Goal: Task Accomplishment & Management: Complete application form

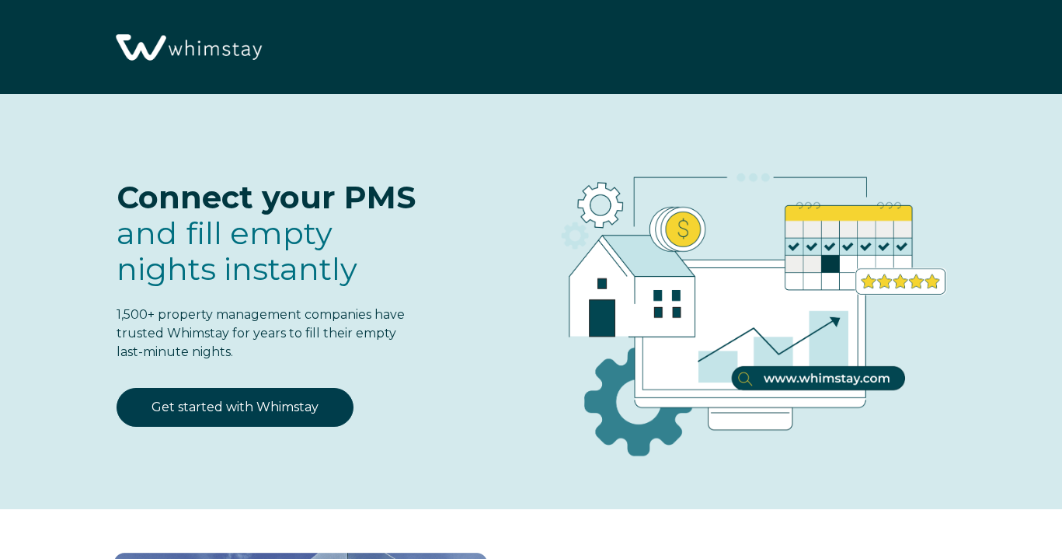
select select "US"
select select "Standard"
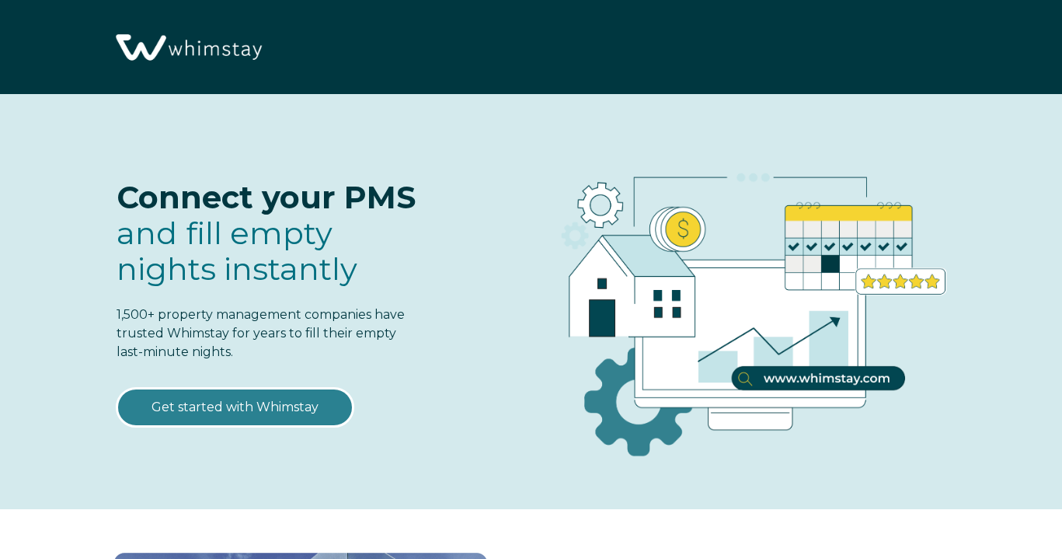
click at [266, 409] on link "Get started with Whimstay" at bounding box center [235, 407] width 237 height 39
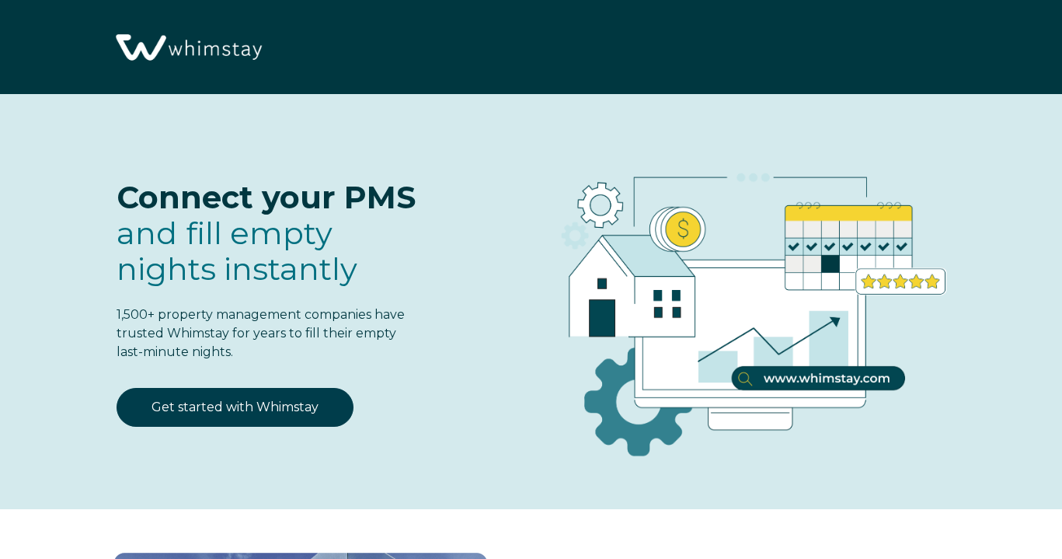
scroll to position [1827, 0]
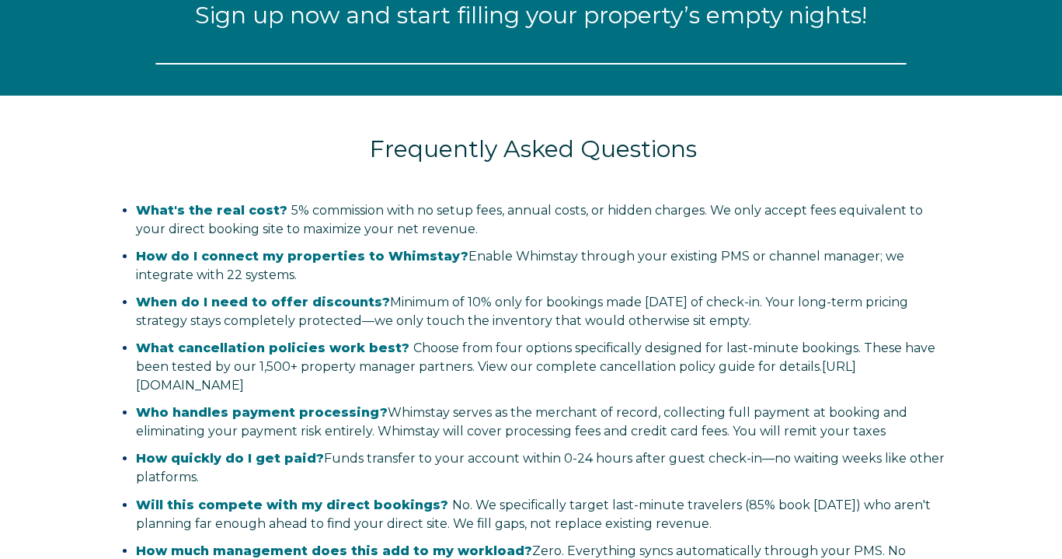
select select "US"
select select "Standard"
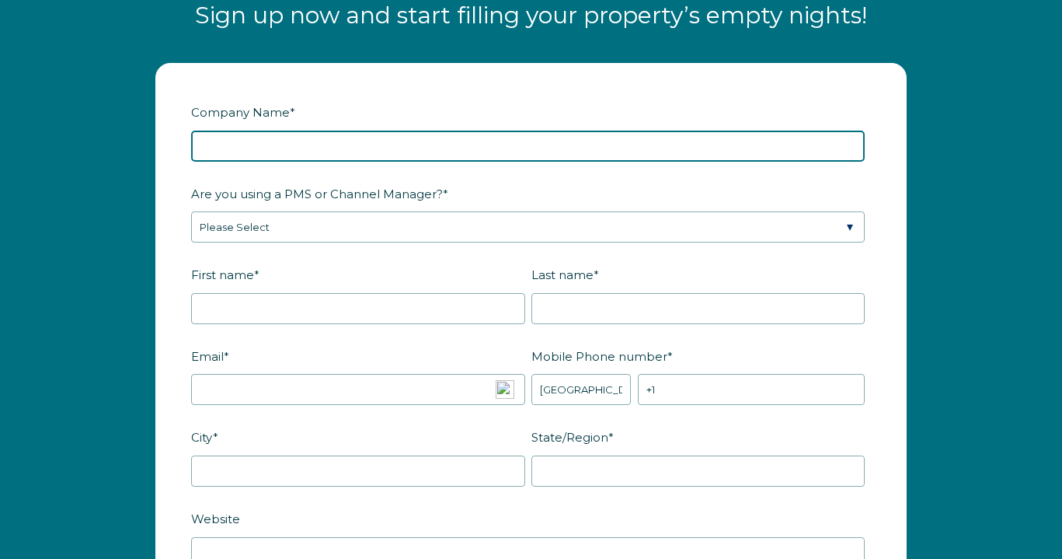
click at [287, 145] on input "Company Name *" at bounding box center [528, 146] width 674 height 31
type input "Panda [PERSON_NAME] Inn"
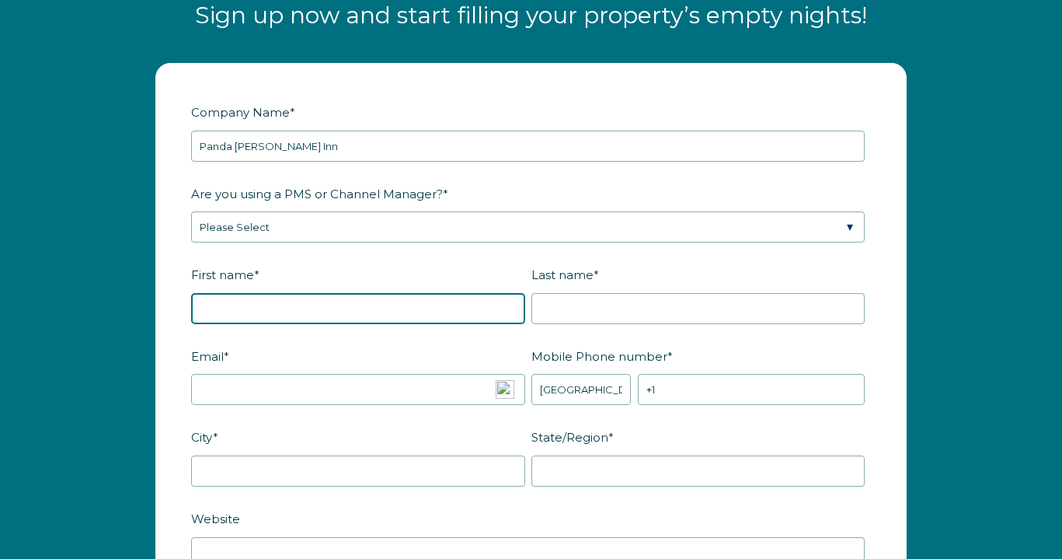
type input "[PERSON_NAME]"
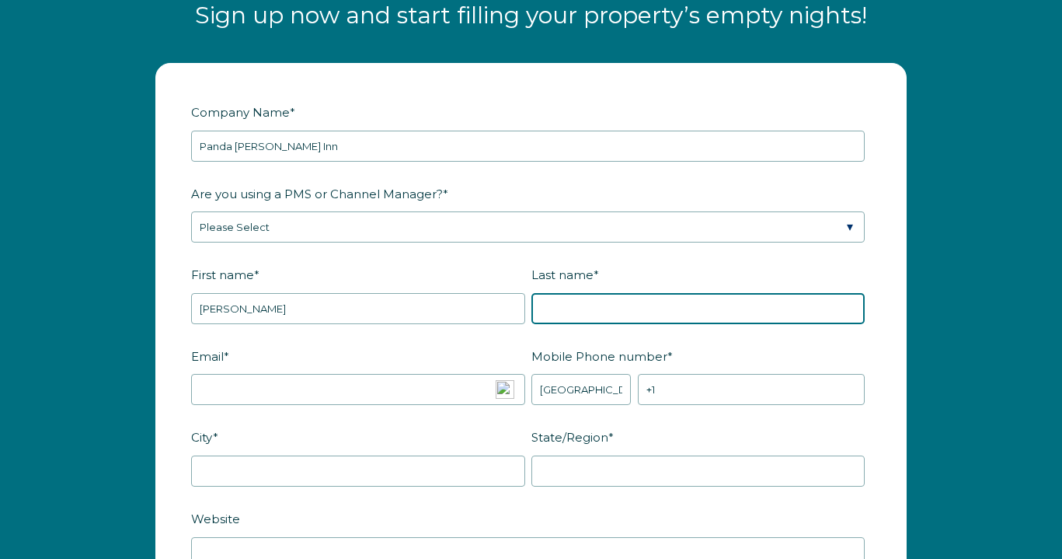
type input "[PERSON_NAME]"
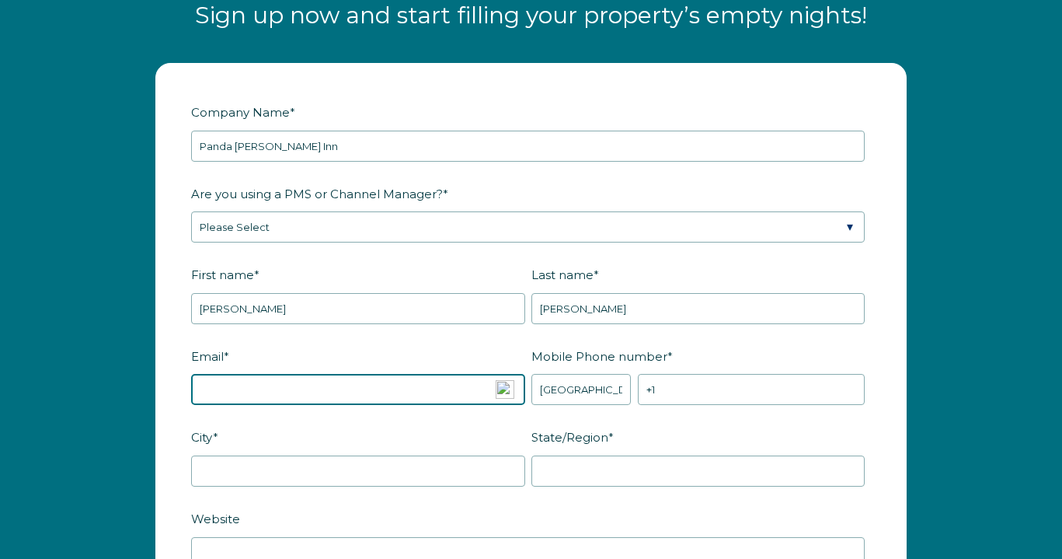
type input "[EMAIL_ADDRESS][DOMAIN_NAME]"
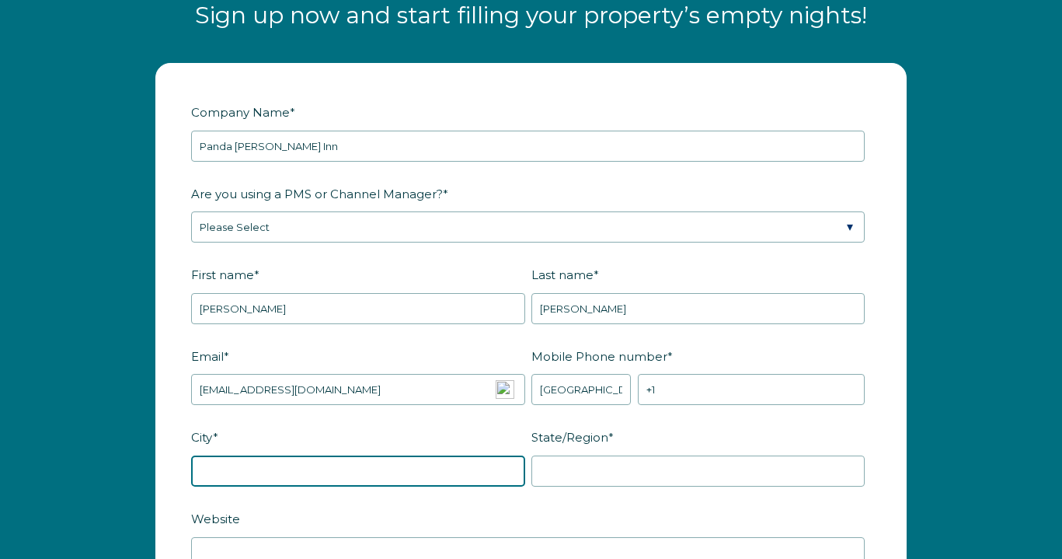
type input "[GEOGRAPHIC_DATA]"
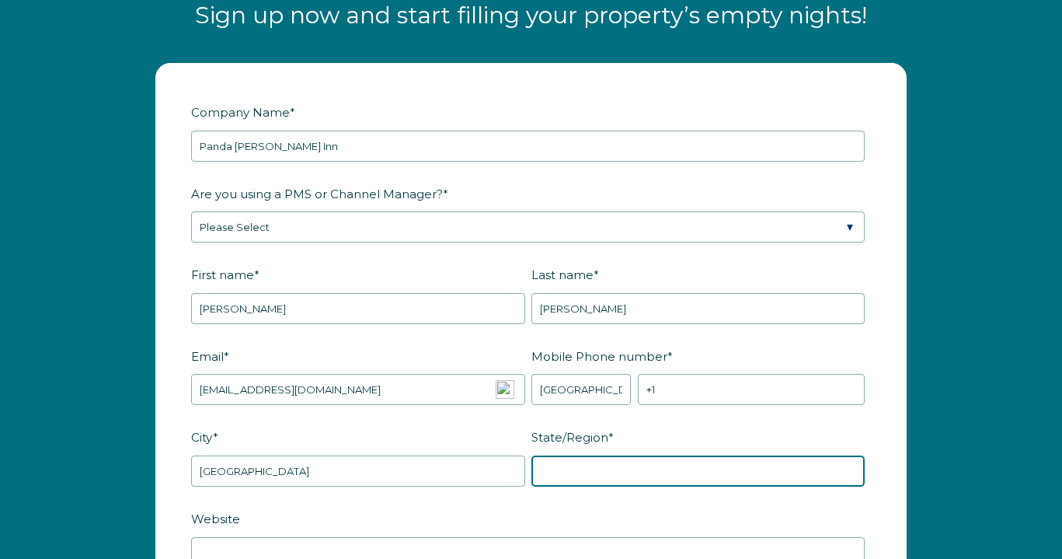
type input "CA"
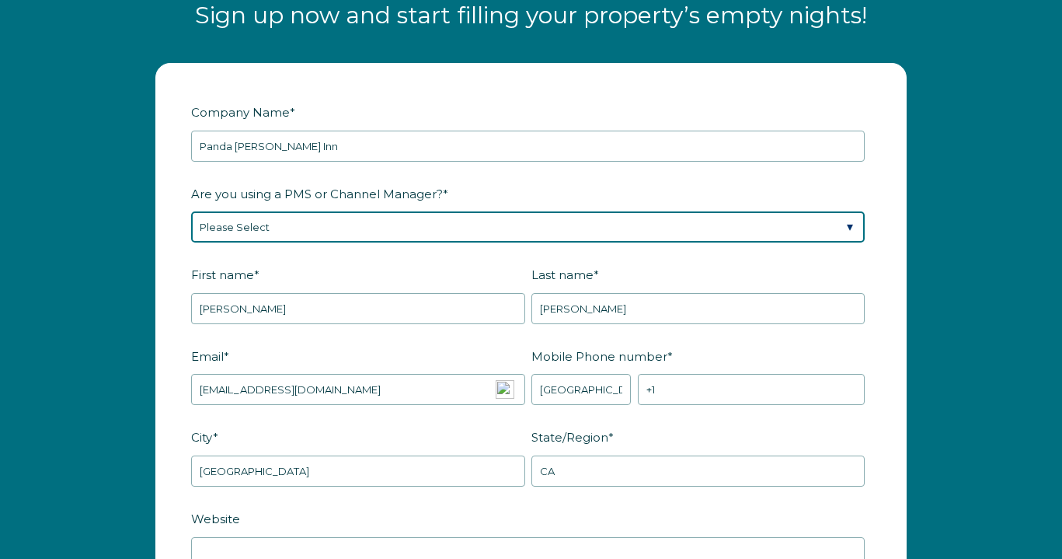
click at [339, 225] on select "Please Select Barefoot BookingPal Boost Brightside CiiRUS Escapia Guesty Hostaw…" at bounding box center [528, 226] width 674 height 31
select select "Hostfully"
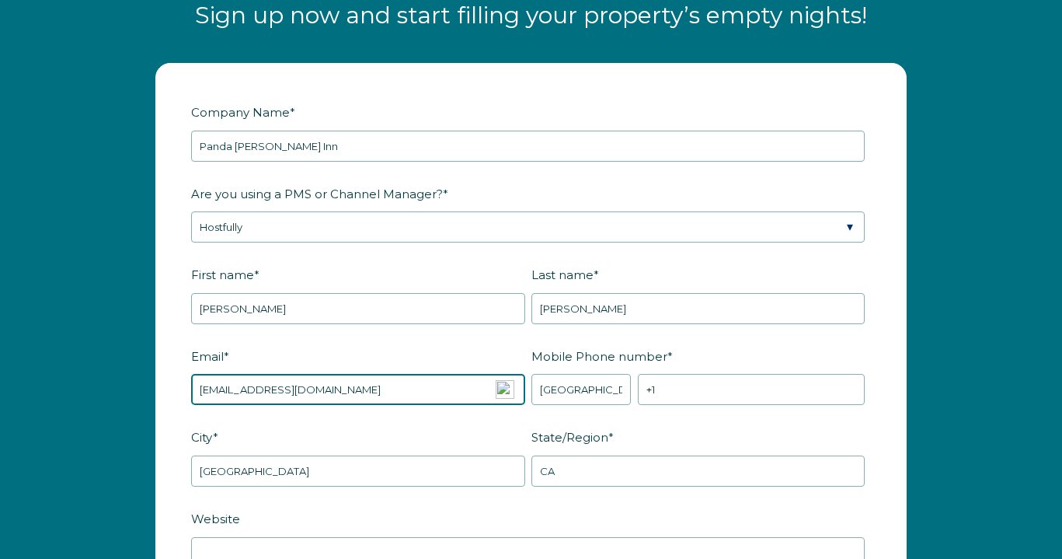
click at [378, 391] on input "atomicblock1@gmail.com" at bounding box center [358, 389] width 334 height 31
type input "info@pandarosainn.com"
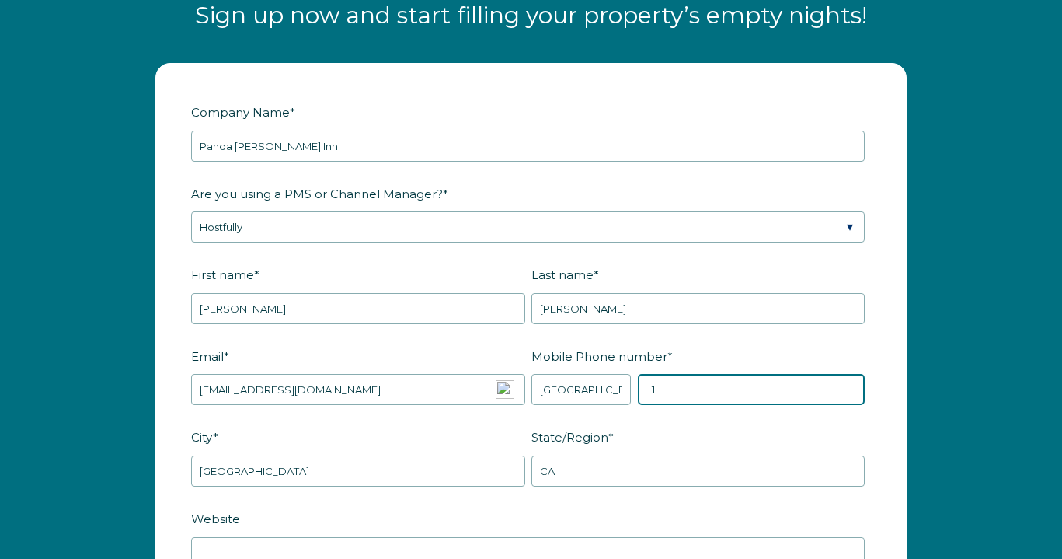
click at [695, 390] on input "+1" at bounding box center [751, 389] width 227 height 31
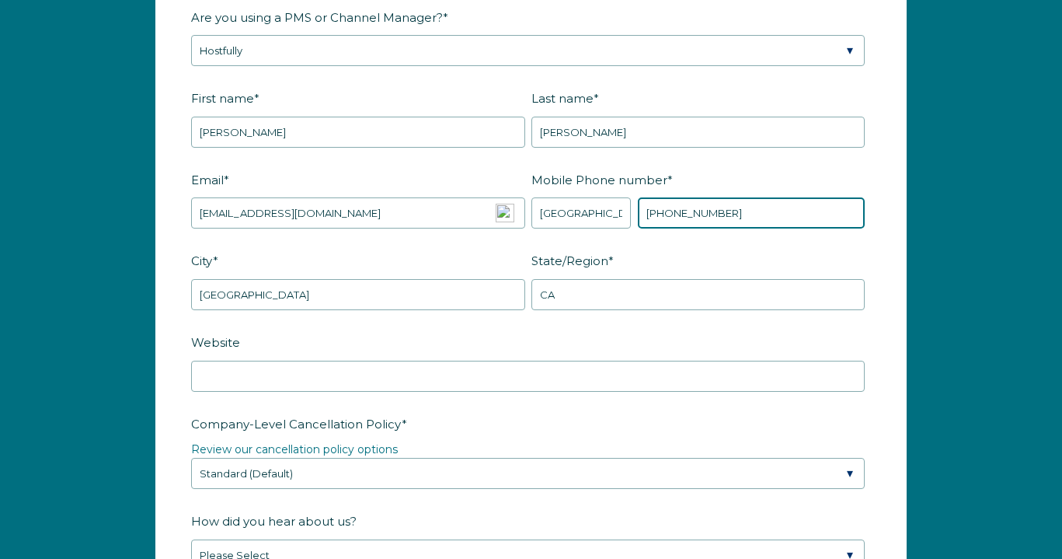
scroll to position [2018, 0]
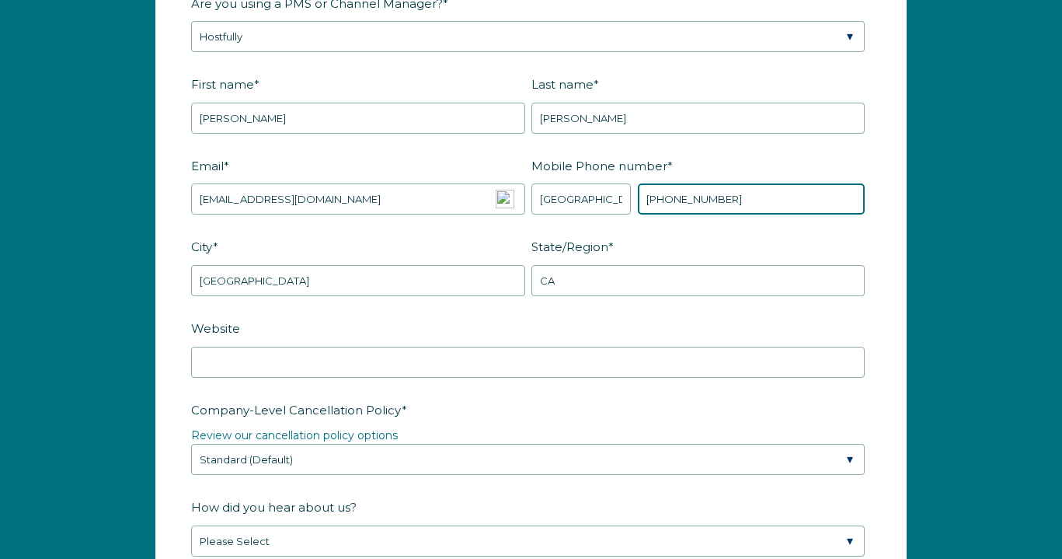
type input "+1 3108901895"
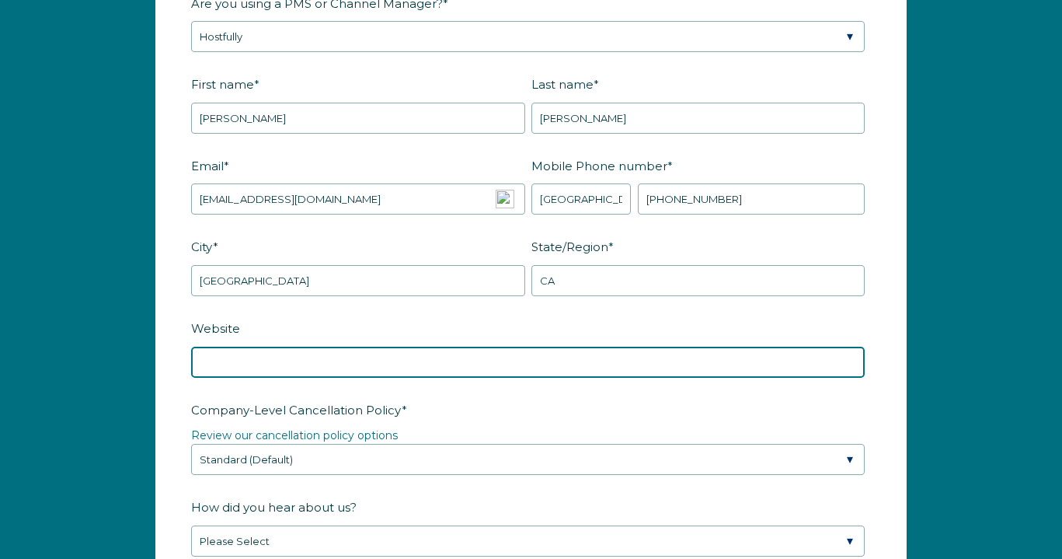
click at [348, 364] on input "Website" at bounding box center [528, 361] width 674 height 31
drag, startPoint x: 287, startPoint y: 361, endPoint x: 163, endPoint y: 347, distance: 124.3
click at [163, 347] on form "Company Name * Panda Rosa Inn Are you using a PMS or Channel Manager? * Please …" at bounding box center [531, 460] width 750 height 1175
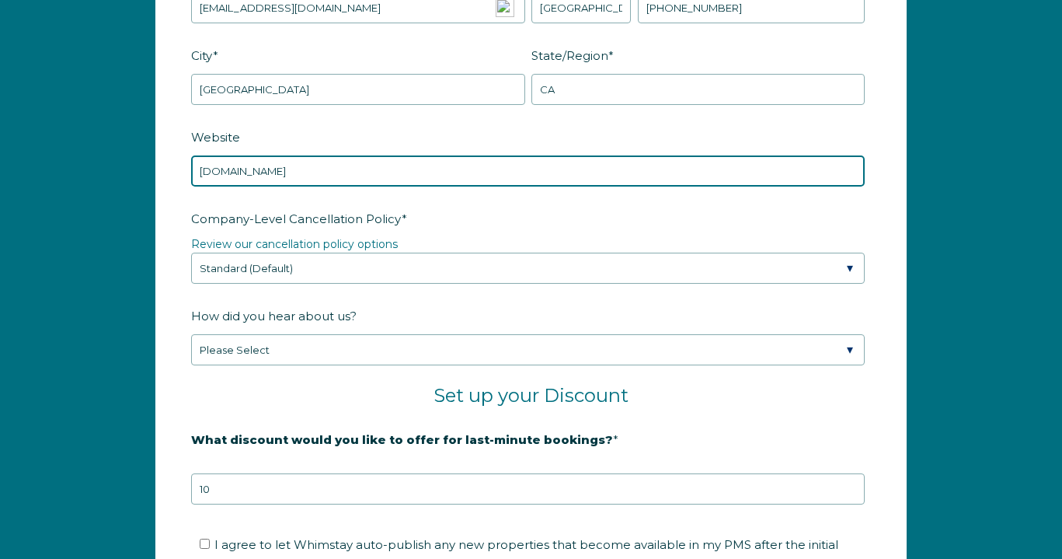
scroll to position [2220, 0]
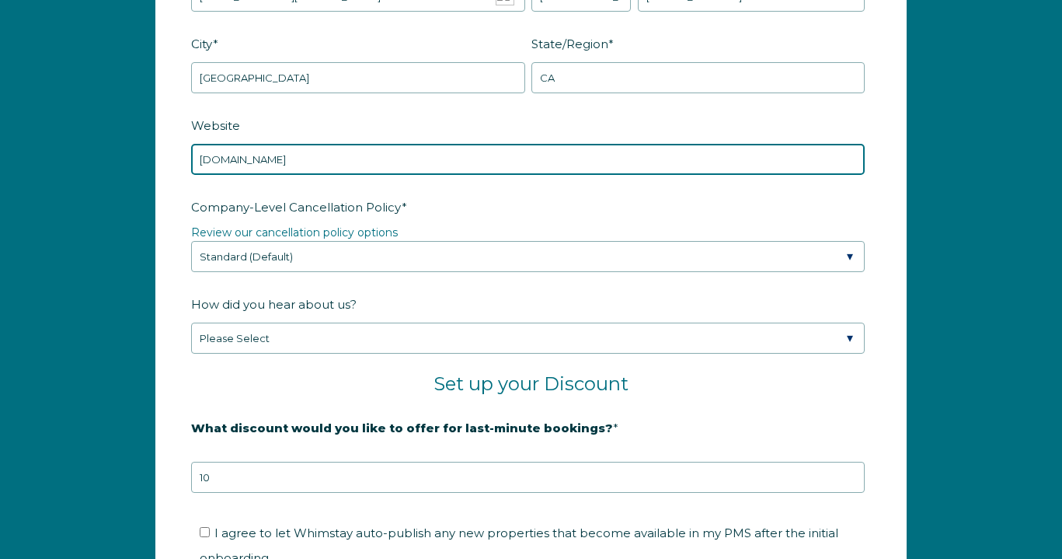
type input "pandarosainn.com"
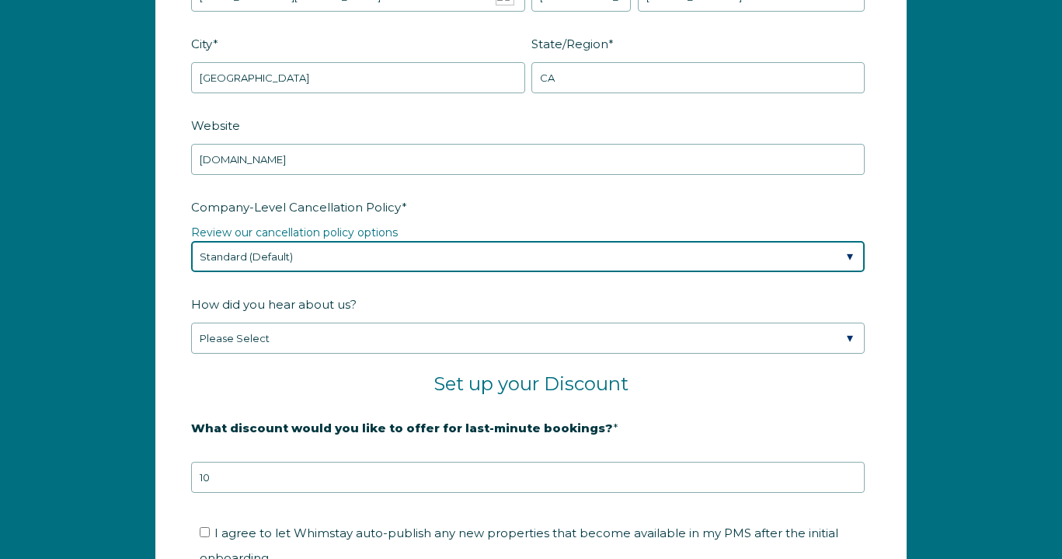
click at [313, 257] on select "Please Select Partial Standard (Default) Moderate Strict" at bounding box center [528, 256] width 674 height 31
select select "Moderate"
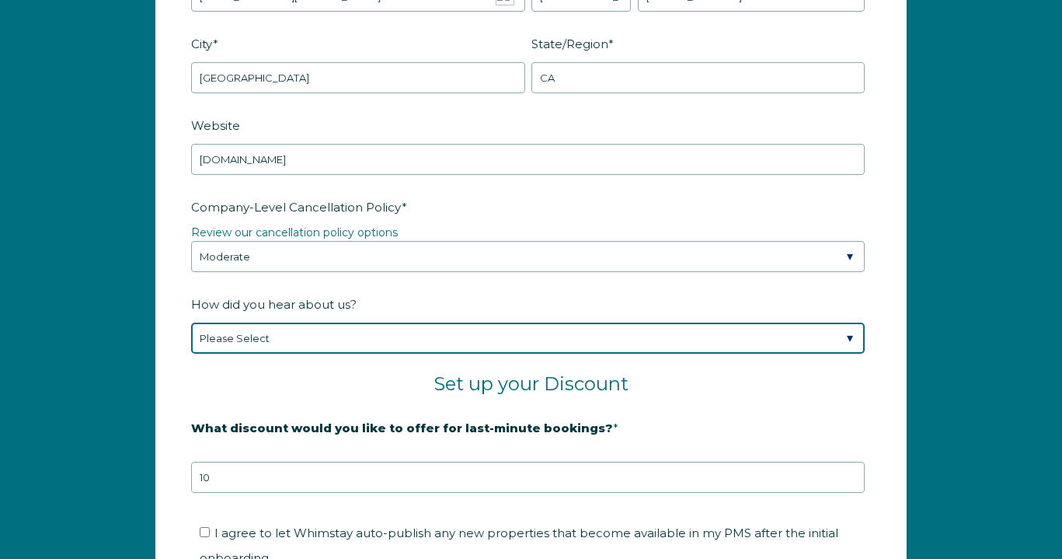
click at [358, 331] on select "Please Select Found Whimstay through a Google search Spoke to a Whimstay salesp…" at bounding box center [528, 337] width 674 height 31
select select "Google Search"
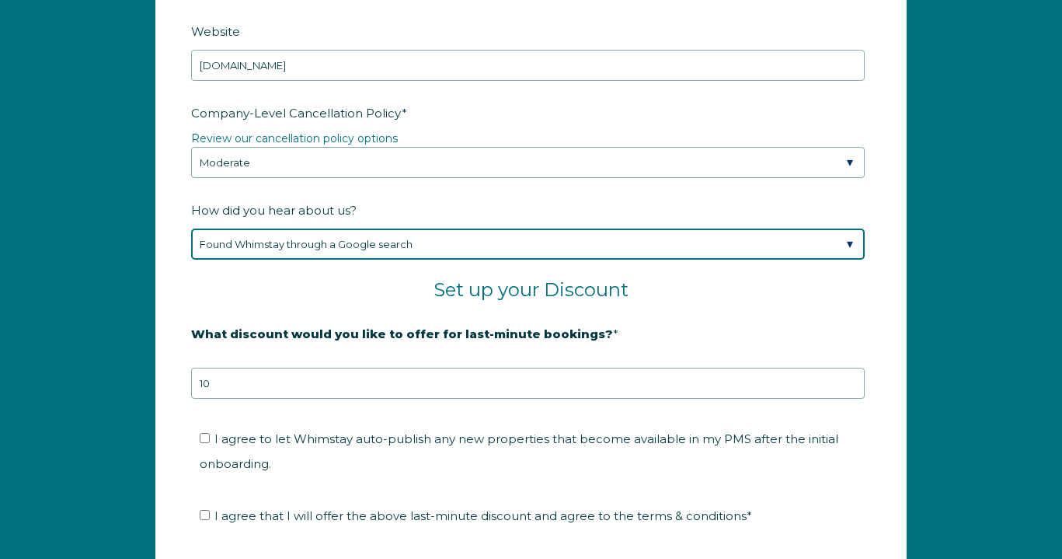
scroll to position [2313, 0]
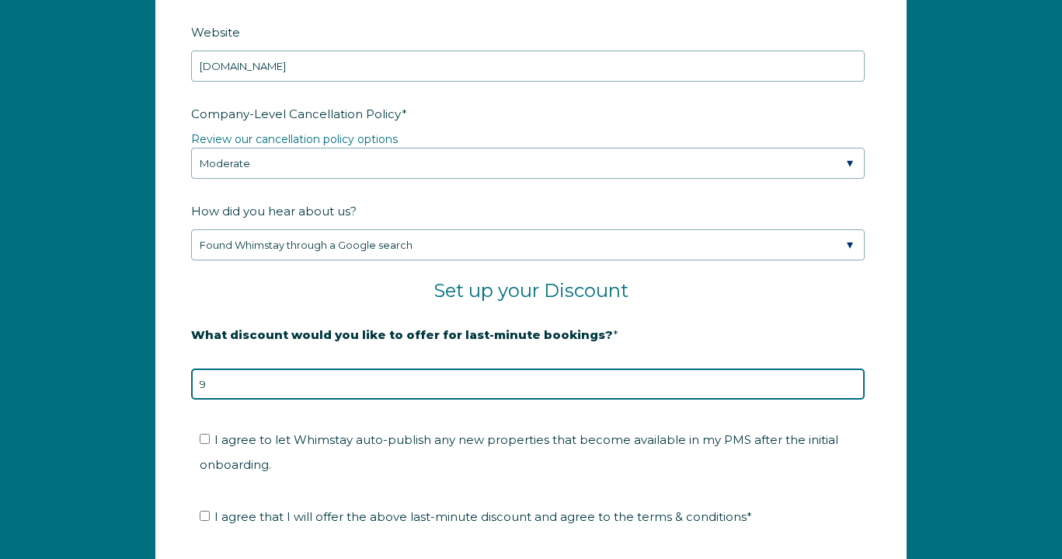
click at [848, 388] on input "9" at bounding box center [528, 383] width 674 height 31
click at [848, 388] on input "8" at bounding box center [528, 383] width 674 height 31
click at [848, 388] on input "7" at bounding box center [528, 383] width 674 height 31
click at [848, 388] on input "6" at bounding box center [528, 383] width 674 height 31
type input "5"
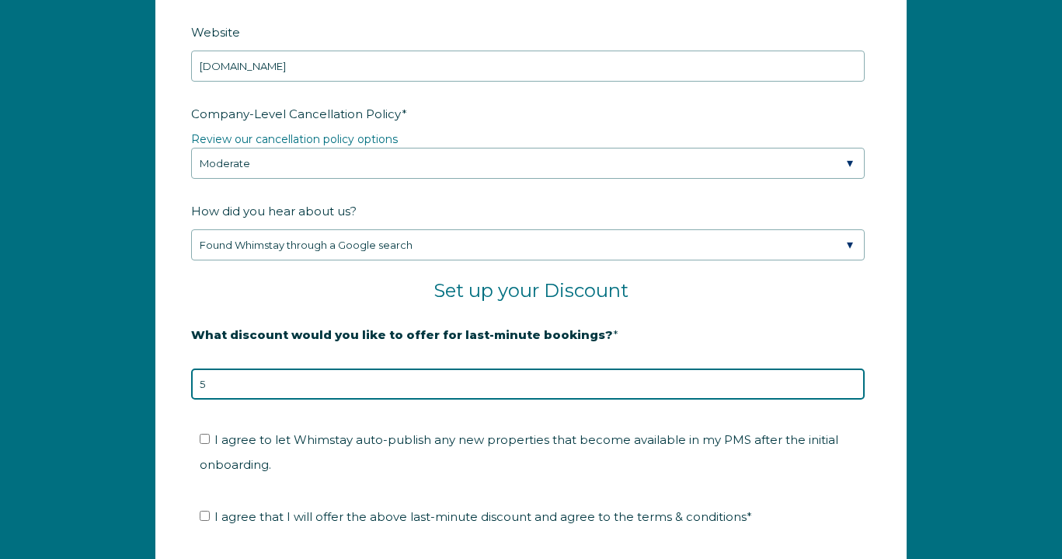
click at [848, 388] on input "5" at bounding box center [528, 383] width 674 height 31
type input "10"
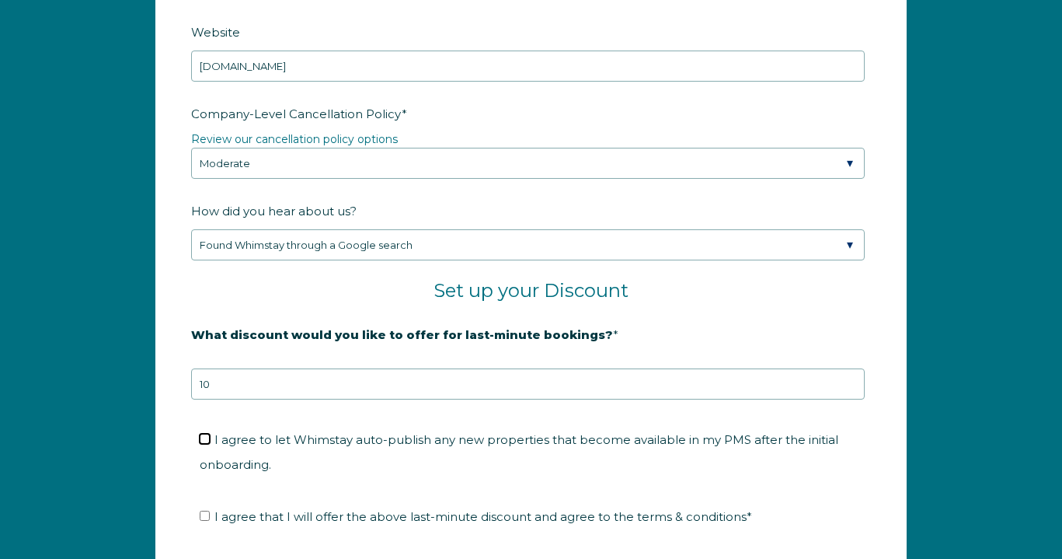
click at [200, 435] on input "I agree to let Whimstay auto-publish any new properties that become available i…" at bounding box center [205, 438] width 10 height 10
checkbox input "true"
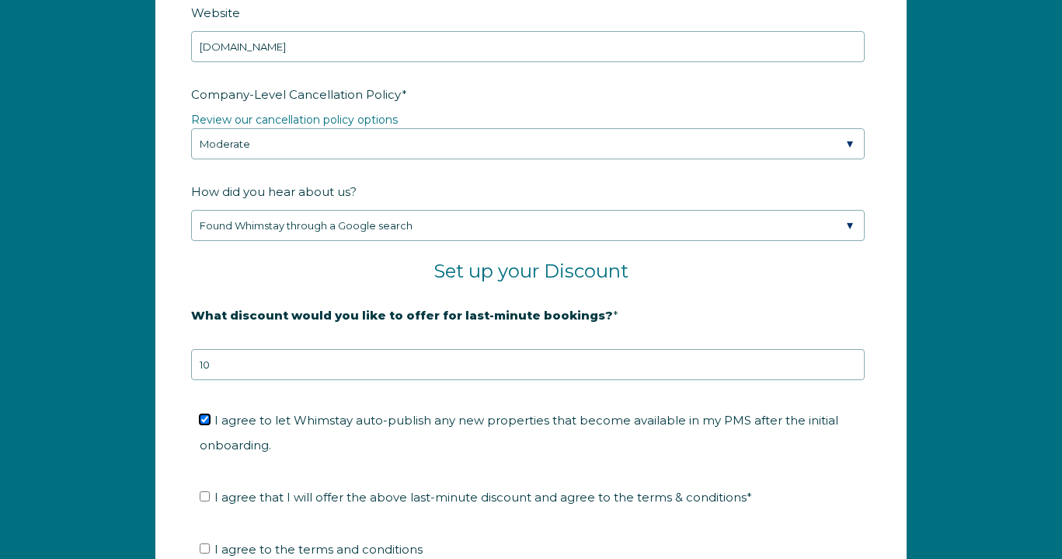
scroll to position [2344, 0]
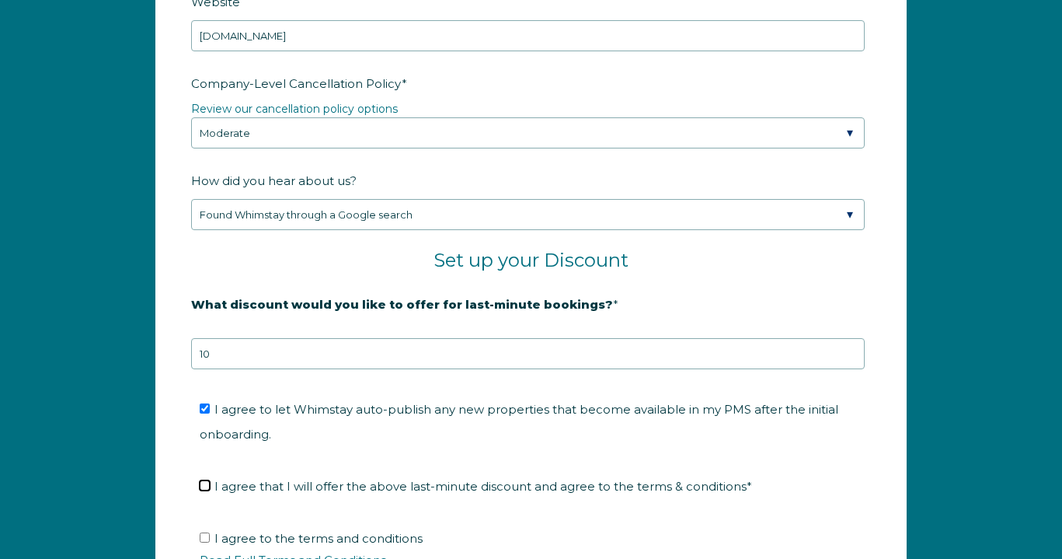
click at [200, 484] on input "I agree that I will offer the above last-minute discount and agree to the terms…" at bounding box center [205, 485] width 10 height 10
checkbox input "true"
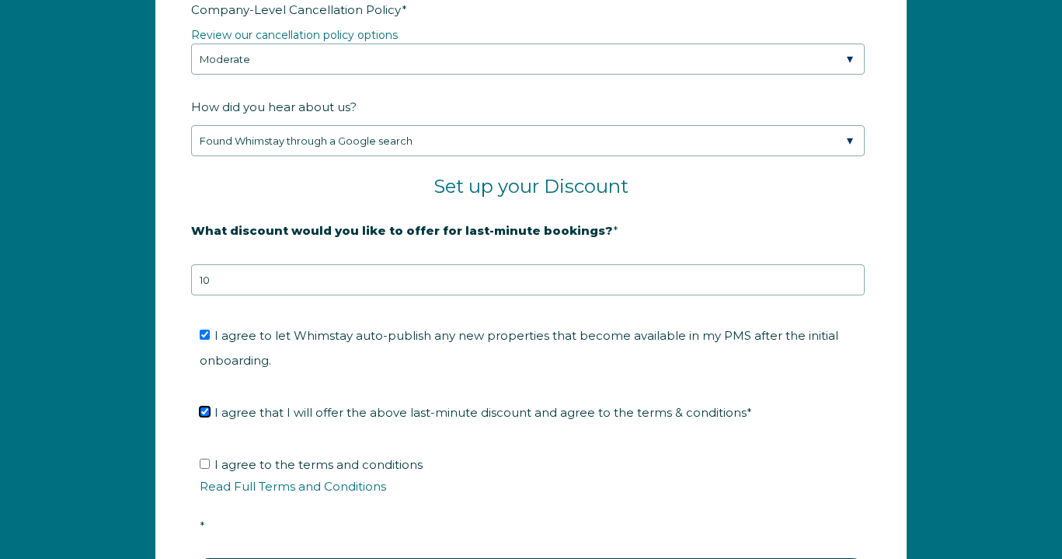
scroll to position [2422, 0]
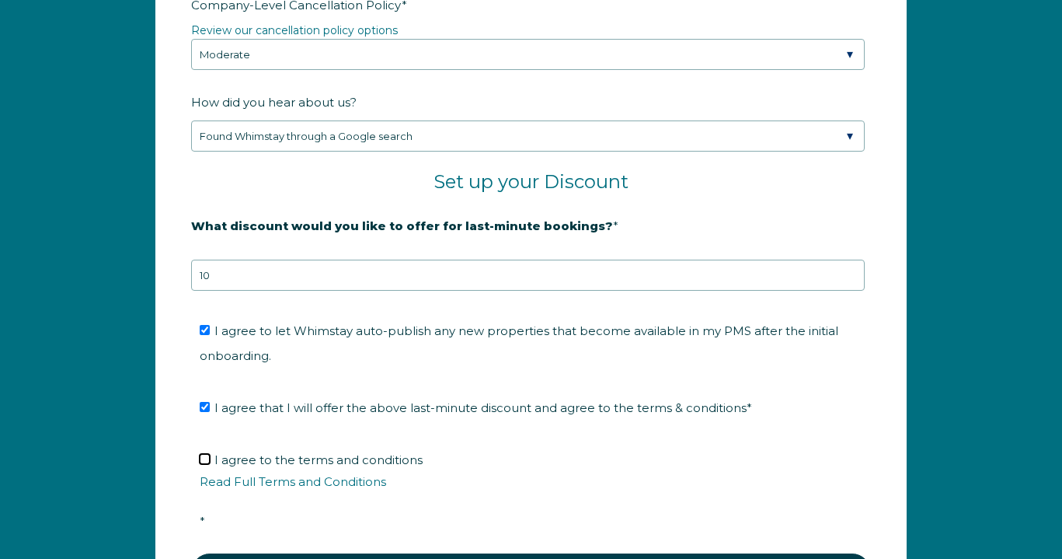
click at [203, 459] on input "I agree to the terms and conditions Read Full Terms and Conditions *" at bounding box center [205, 459] width 10 height 10
checkbox input "true"
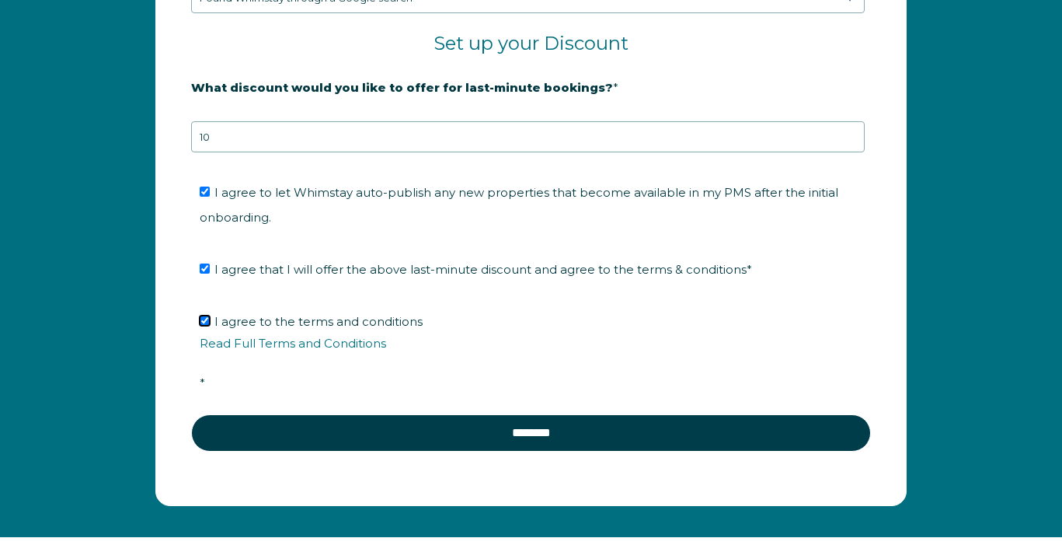
scroll to position [2568, 0]
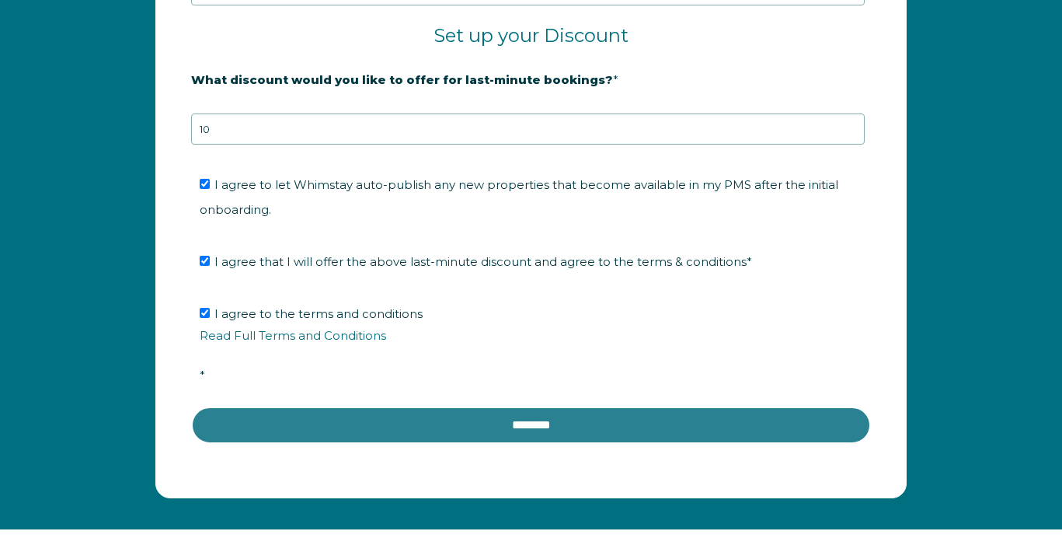
click at [480, 429] on input "********" at bounding box center [531, 424] width 680 height 37
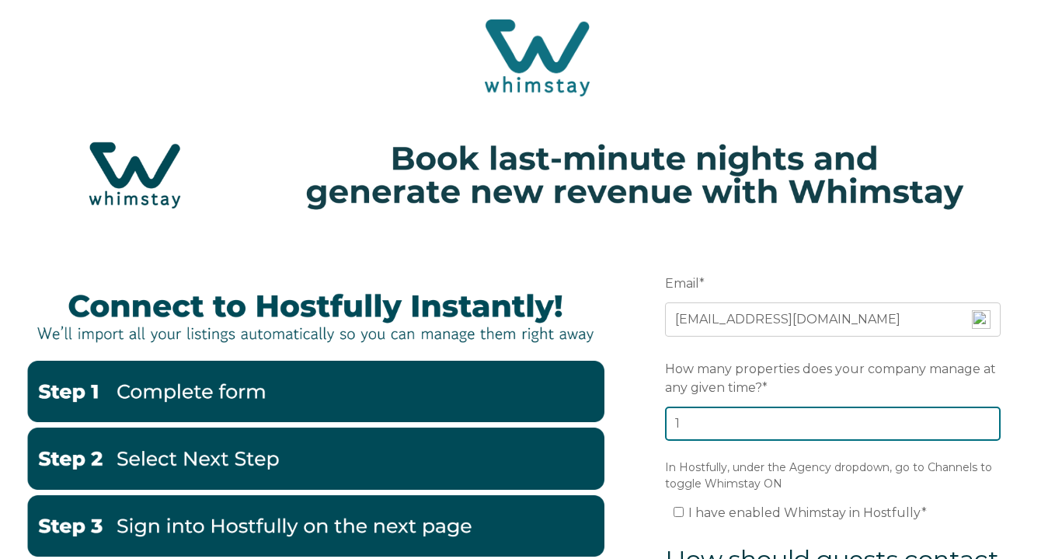
type input "1"
click at [987, 421] on input "1" at bounding box center [833, 423] width 336 height 34
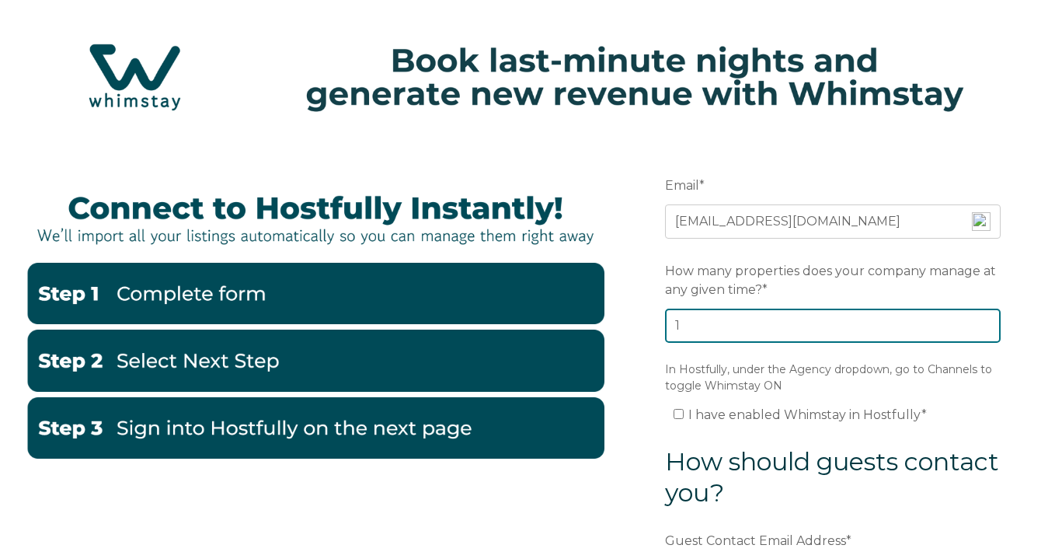
scroll to position [104, 0]
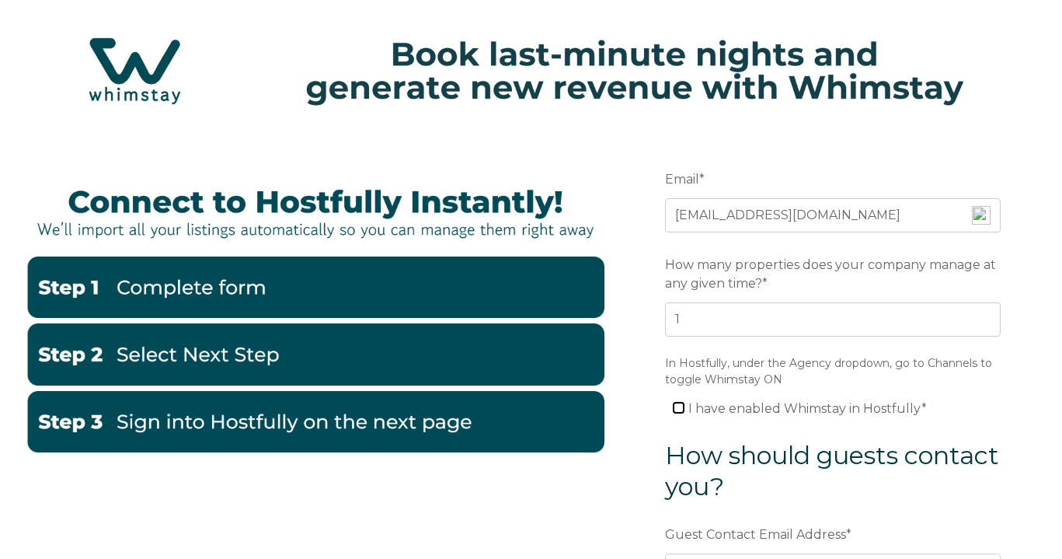
click at [682, 406] on input "I have enabled Whimstay in Hostfully *" at bounding box center [679, 407] width 10 height 10
checkbox input "true"
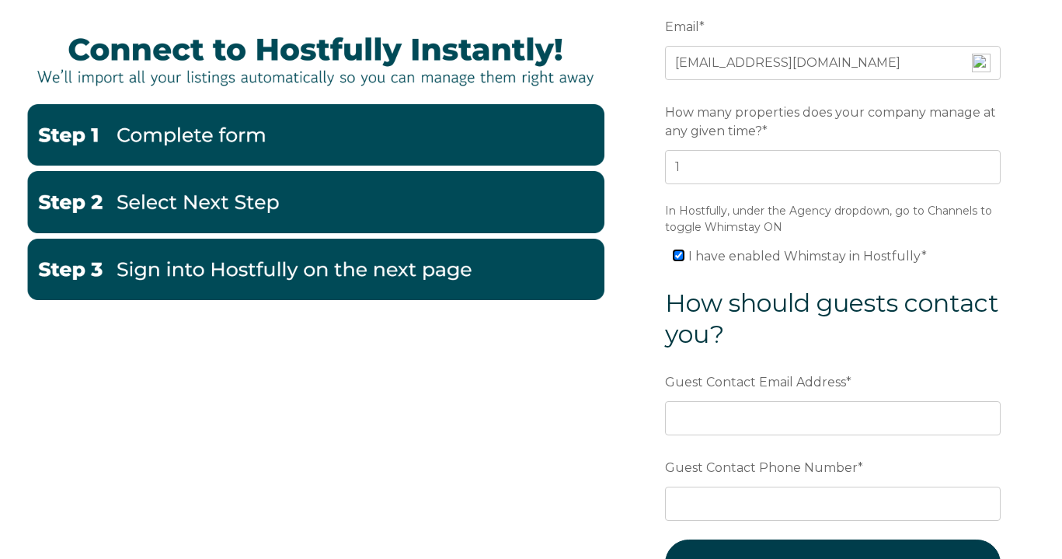
scroll to position [279, 0]
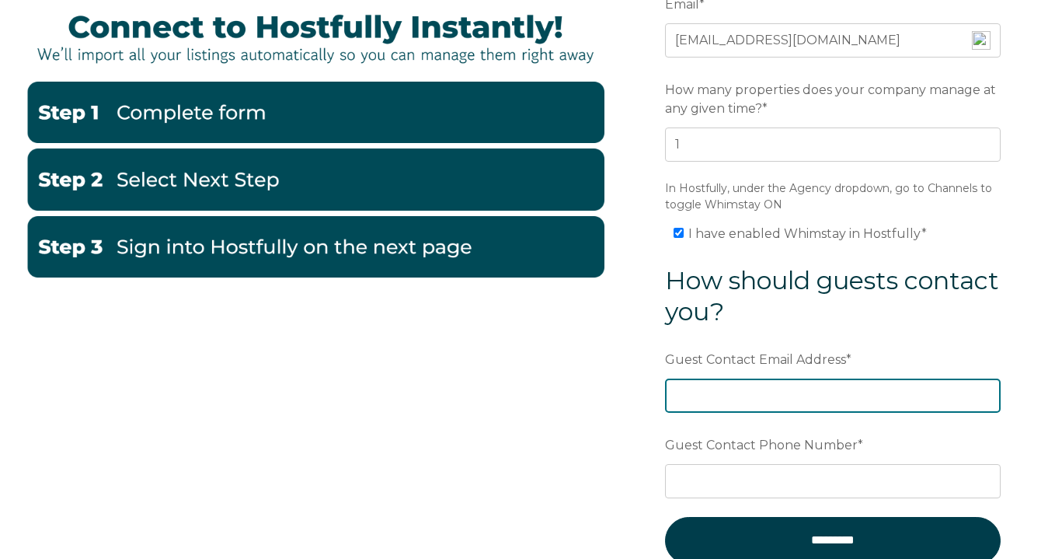
click at [788, 387] on input "Guest Contact Email Address *" at bounding box center [833, 395] width 336 height 34
type input "info@pandarosainn.com"
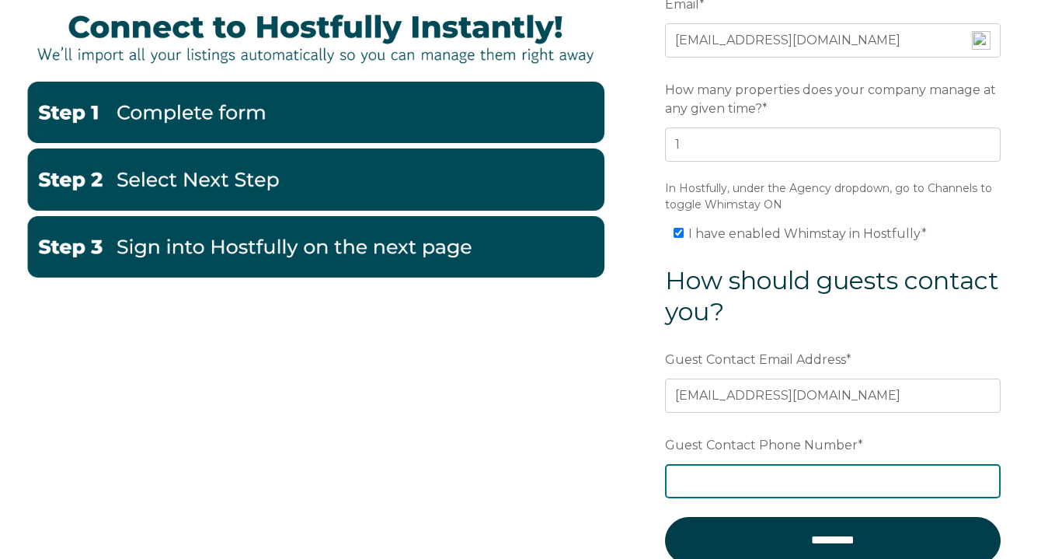
click at [795, 486] on input "Guest Contact Phone Number *" at bounding box center [833, 481] width 336 height 34
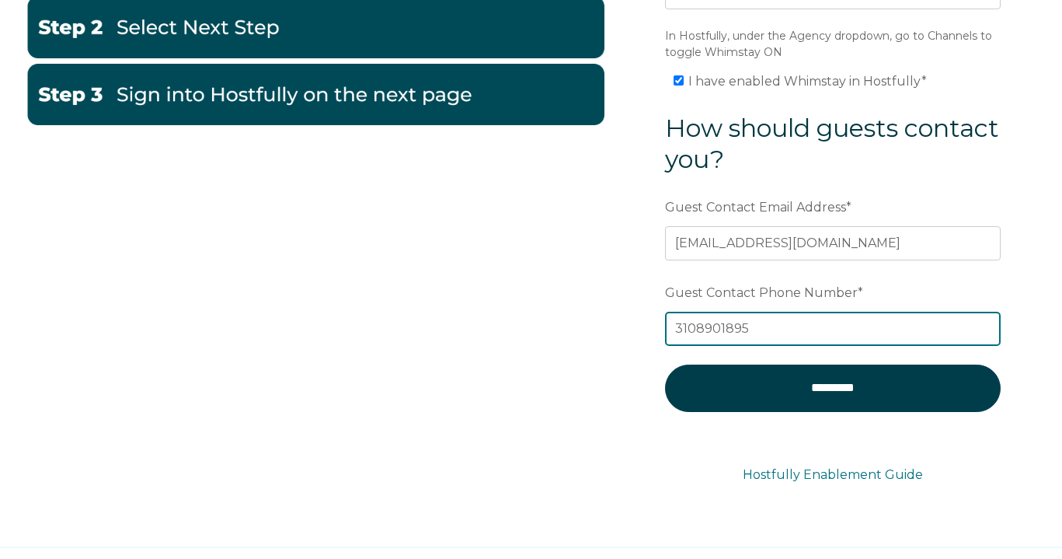
scroll to position [437, 0]
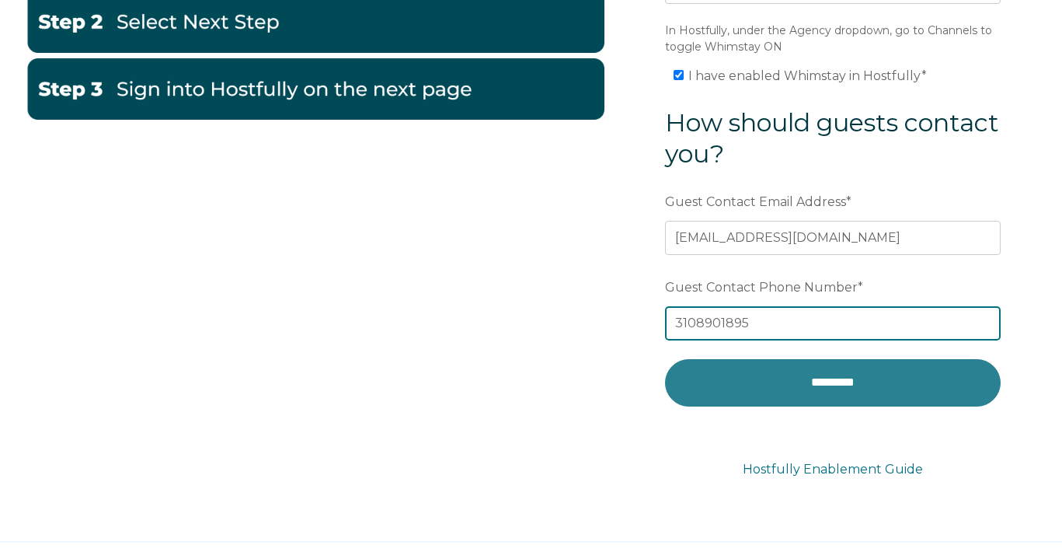
type input "3108901895"
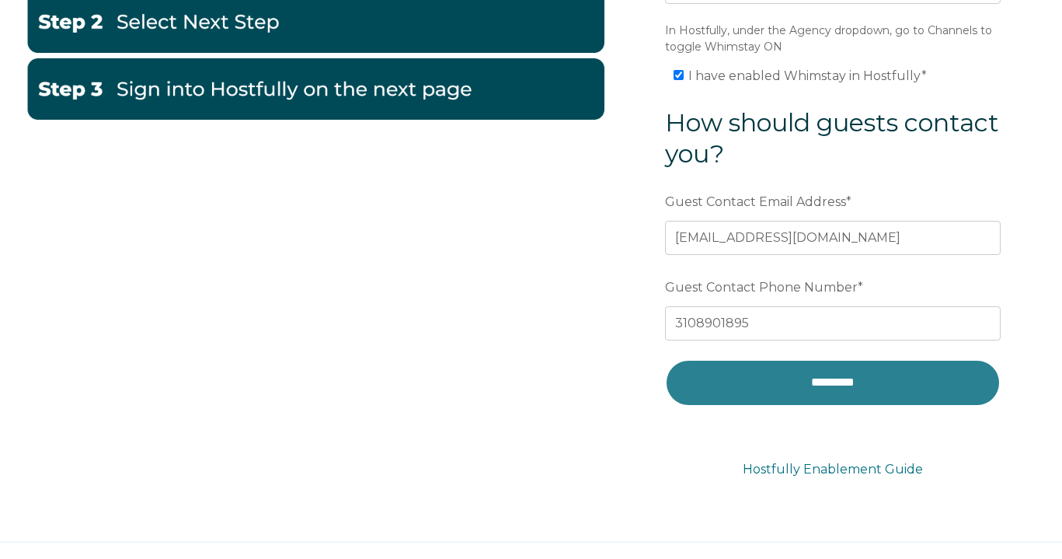
click at [876, 395] on input "*********" at bounding box center [833, 382] width 336 height 47
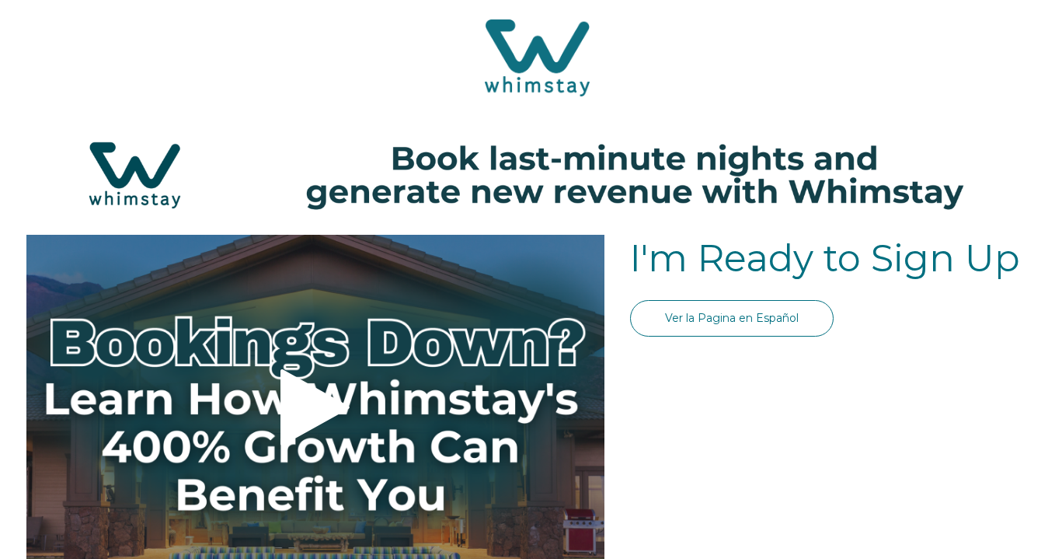
select select "US"
select select "Standard"
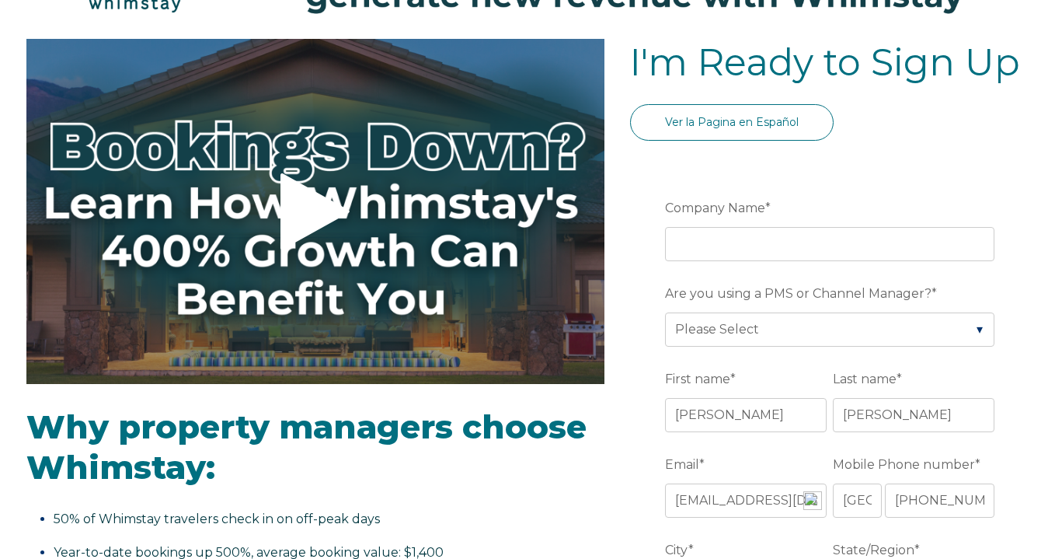
scroll to position [193, 0]
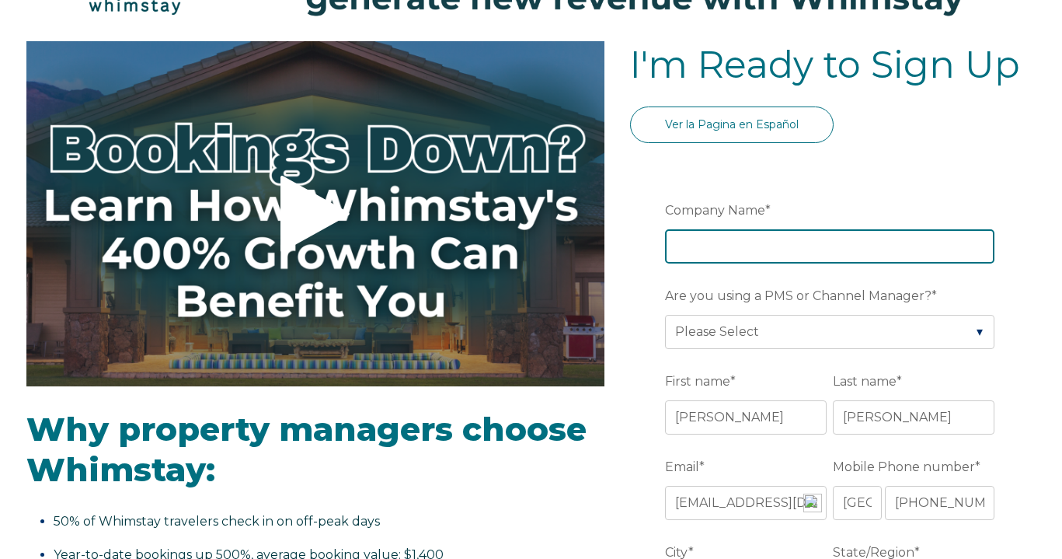
click at [802, 242] on input "Company Name *" at bounding box center [829, 246] width 329 height 34
type input "Panda [PERSON_NAME] Inn"
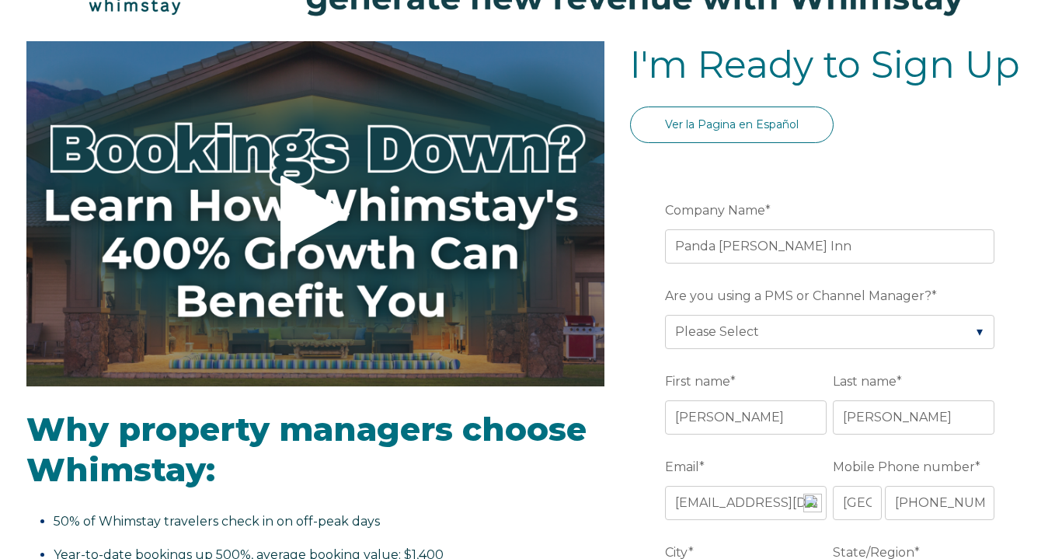
type input "[GEOGRAPHIC_DATA]"
type input "CA"
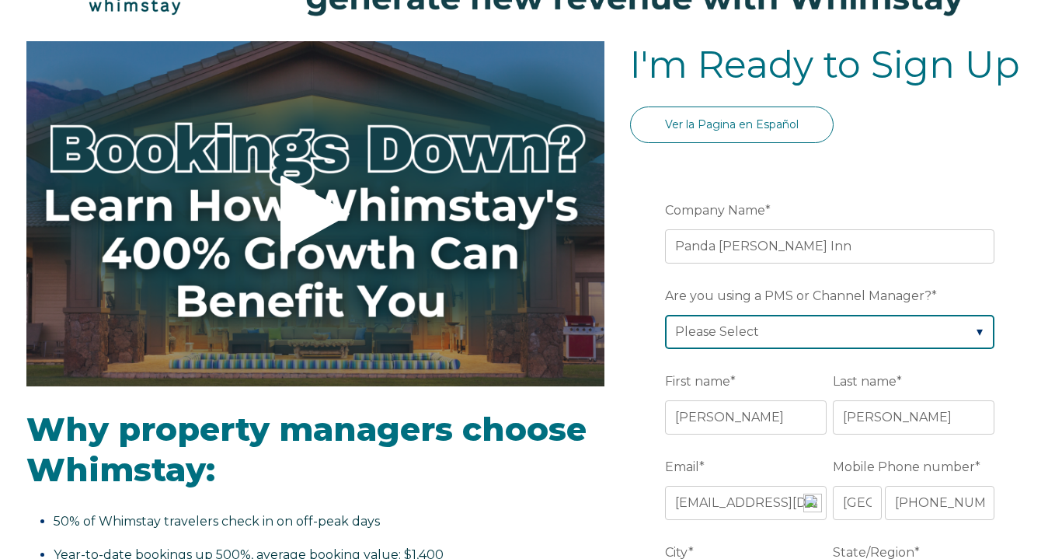
click at [789, 332] on select "Please Select Barefoot BookingPal Boost Brightside CiiRUS Escapia Guesty Hostaw…" at bounding box center [829, 332] width 329 height 34
select select "Hostfully"
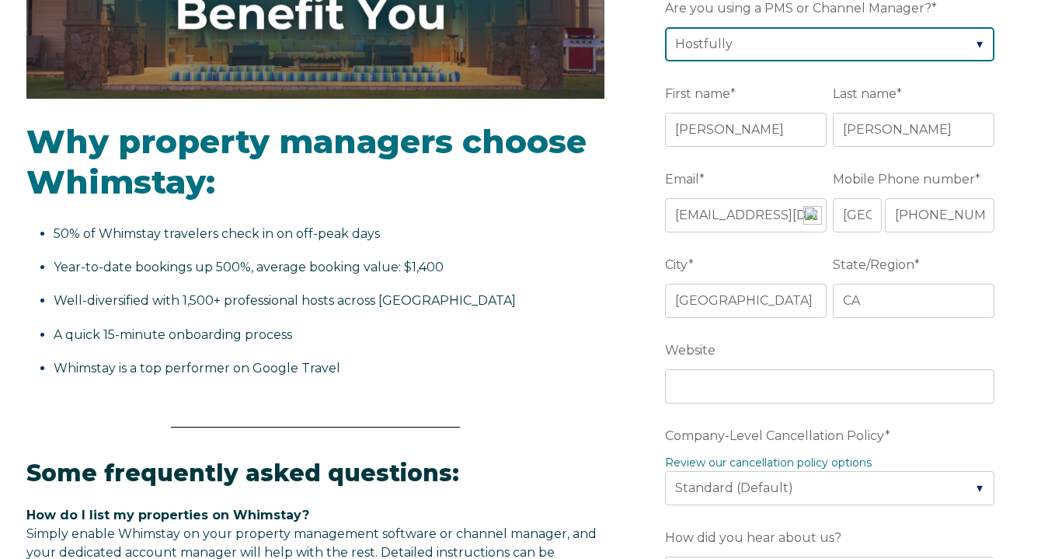
scroll to position [482, 0]
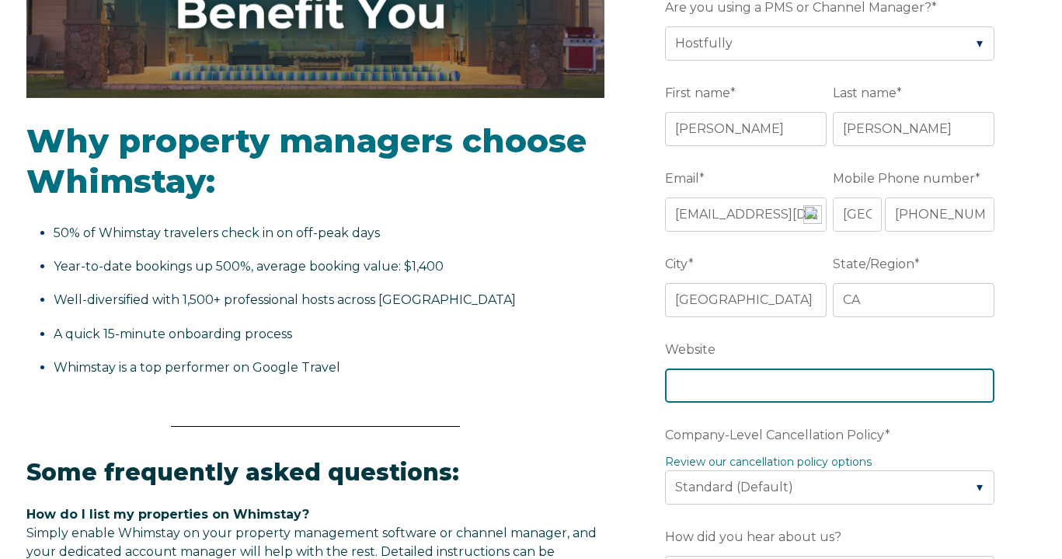
click at [750, 376] on input "Website" at bounding box center [829, 385] width 329 height 34
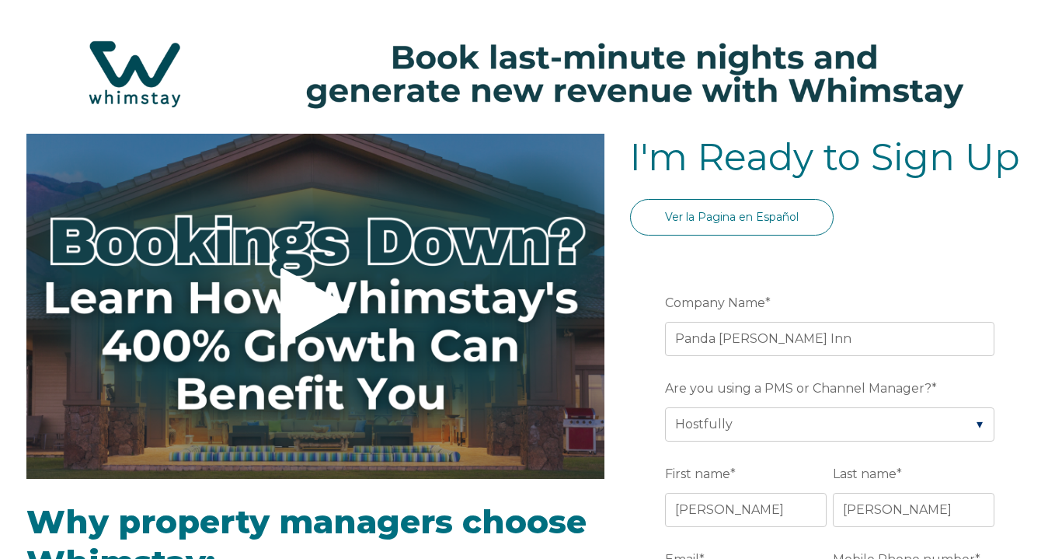
scroll to position [0, 0]
